Goal: Task Accomplishment & Management: Use online tool/utility

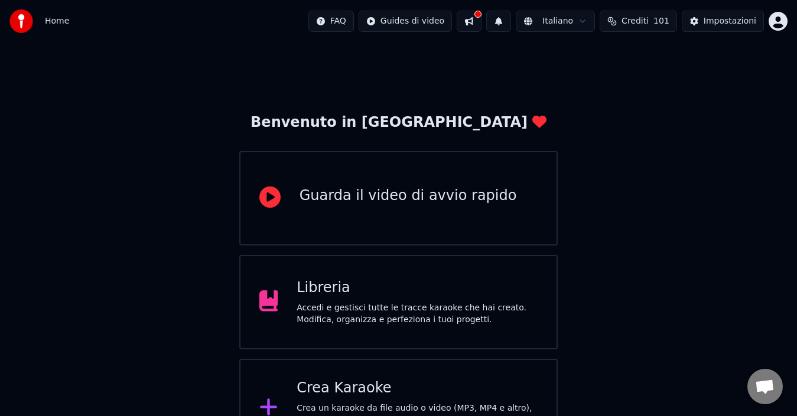
click at [479, 381] on div "Crea Karaoke" at bounding box center [416, 388] width 241 height 19
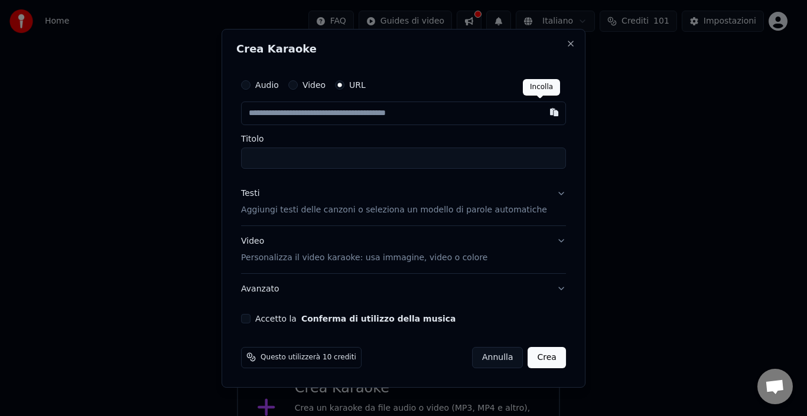
click at [542, 111] on button "button" at bounding box center [554, 112] width 24 height 21
type input "**********"
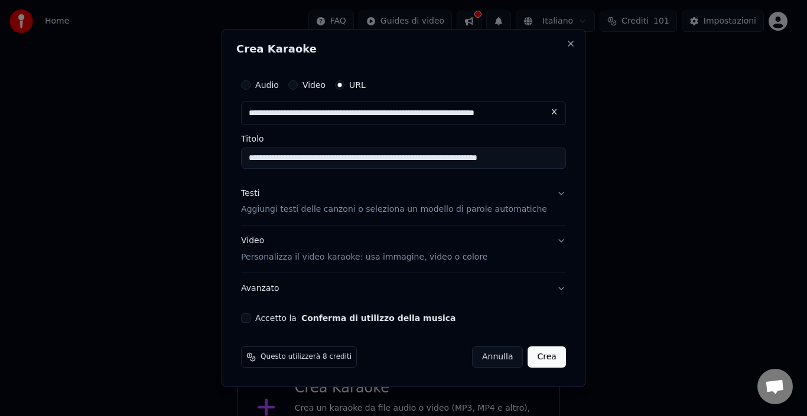
type input "**********"
click at [538, 357] on button "Crea" at bounding box center [547, 357] width 38 height 21
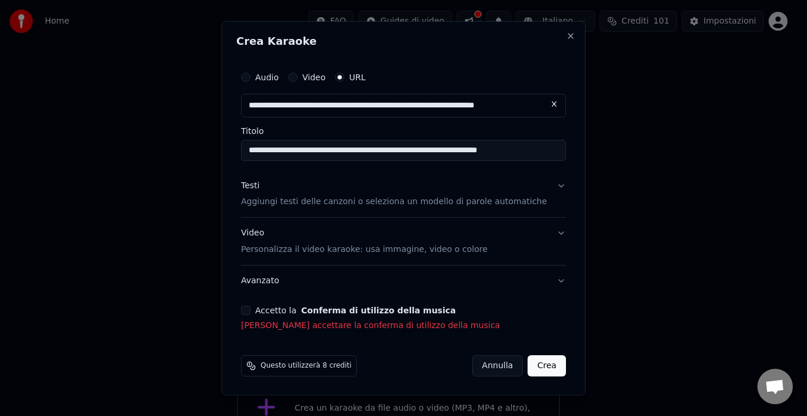
drag, startPoint x: 256, startPoint y: 308, endPoint x: 282, endPoint y: 312, distance: 25.7
click at [265, 308] on div "Accetto la Conferma di utilizzo della musica" at bounding box center [403, 310] width 325 height 9
click at [250, 312] on button "Accetto la Conferma di utilizzo della musica" at bounding box center [245, 310] width 9 height 9
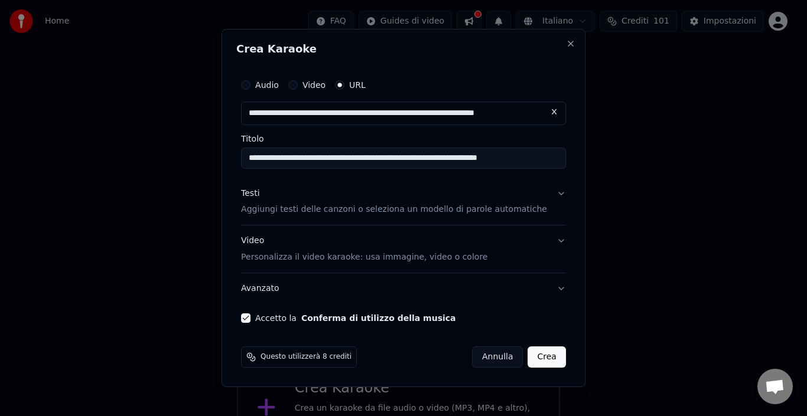
click at [532, 354] on button "Crea" at bounding box center [547, 357] width 38 height 21
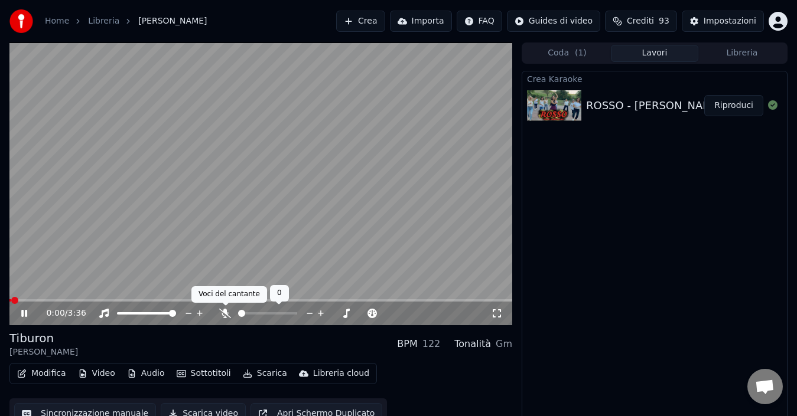
click at [225, 313] on icon at bounding box center [225, 313] width 12 height 9
click at [26, 314] on icon at bounding box center [24, 313] width 6 height 7
click at [32, 300] on span at bounding box center [33, 300] width 48 height 2
click at [25, 313] on icon at bounding box center [24, 313] width 7 height 8
click at [25, 311] on icon at bounding box center [24, 313] width 6 height 7
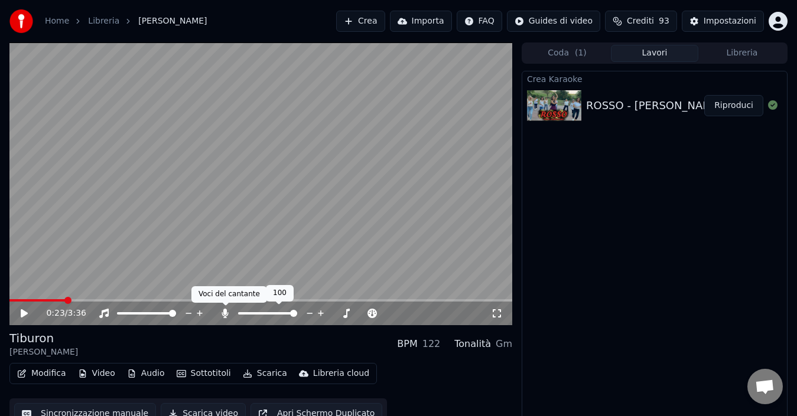
click at [223, 312] on icon at bounding box center [225, 313] width 12 height 9
click at [9, 297] on span at bounding box center [12, 300] width 7 height 7
click at [260, 371] on button "Scarica" at bounding box center [265, 373] width 54 height 17
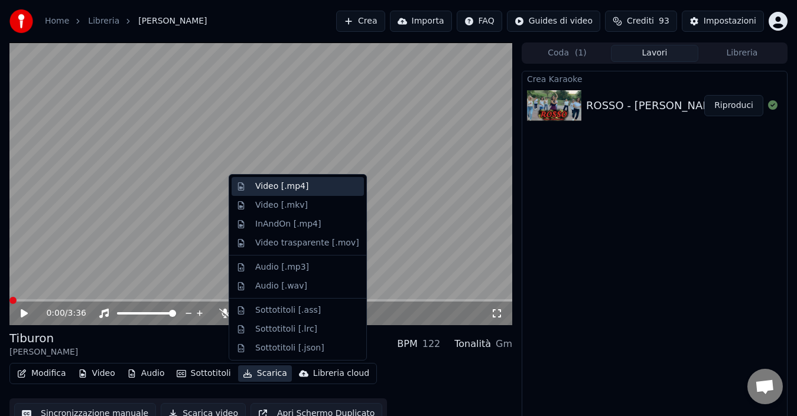
click at [276, 184] on div "Video [.mp4]" at bounding box center [281, 187] width 53 height 12
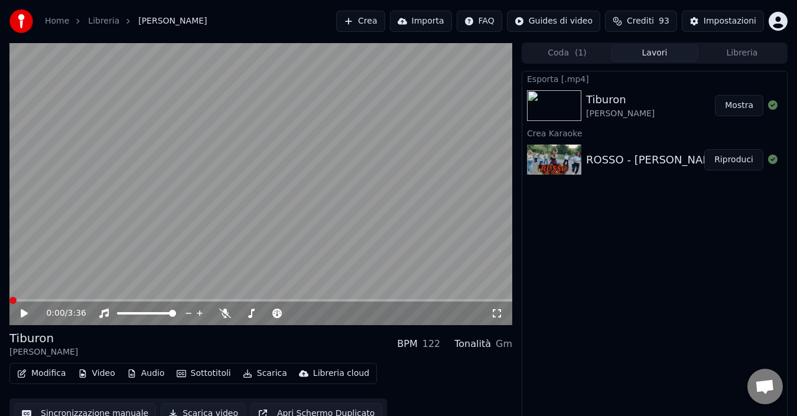
click at [746, 103] on button "Mostra" at bounding box center [738, 105] width 48 height 21
click at [61, 23] on link "Home" at bounding box center [57, 21] width 24 height 12
